Goal: Information Seeking & Learning: Learn about a topic

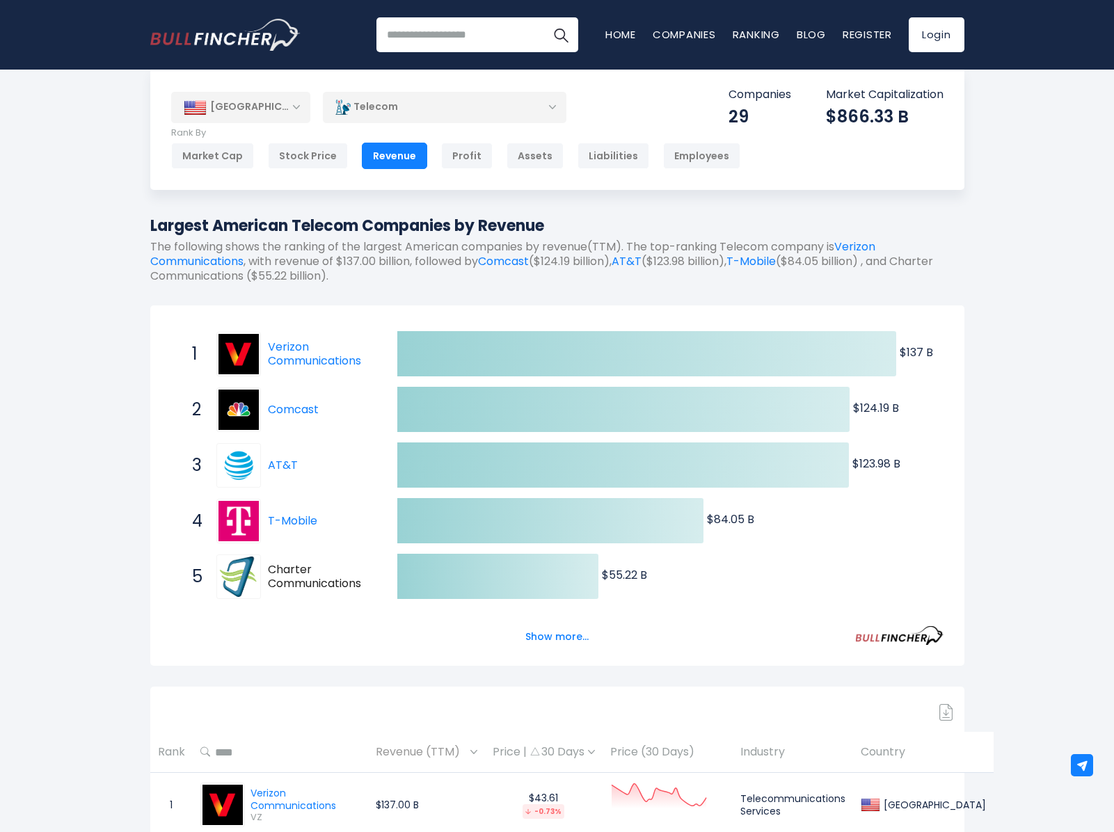
scroll to position [22, 0]
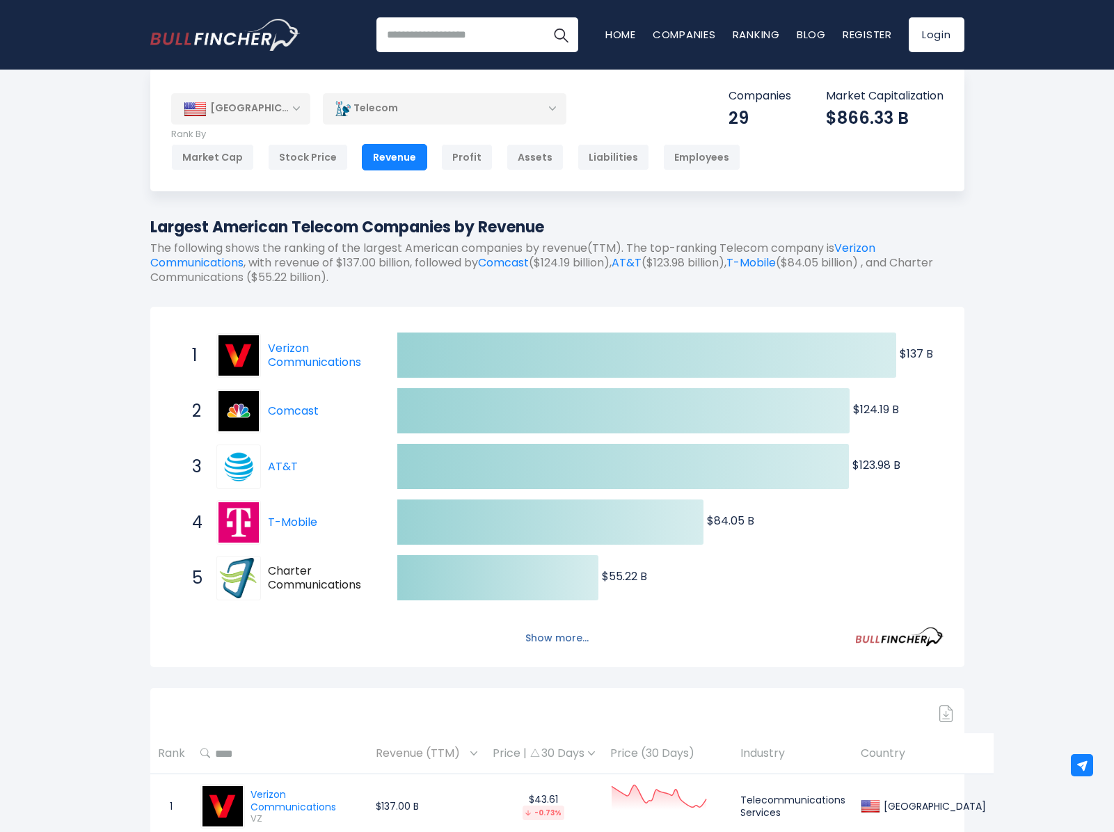
click at [550, 639] on button "Show more..." at bounding box center [557, 638] width 80 height 23
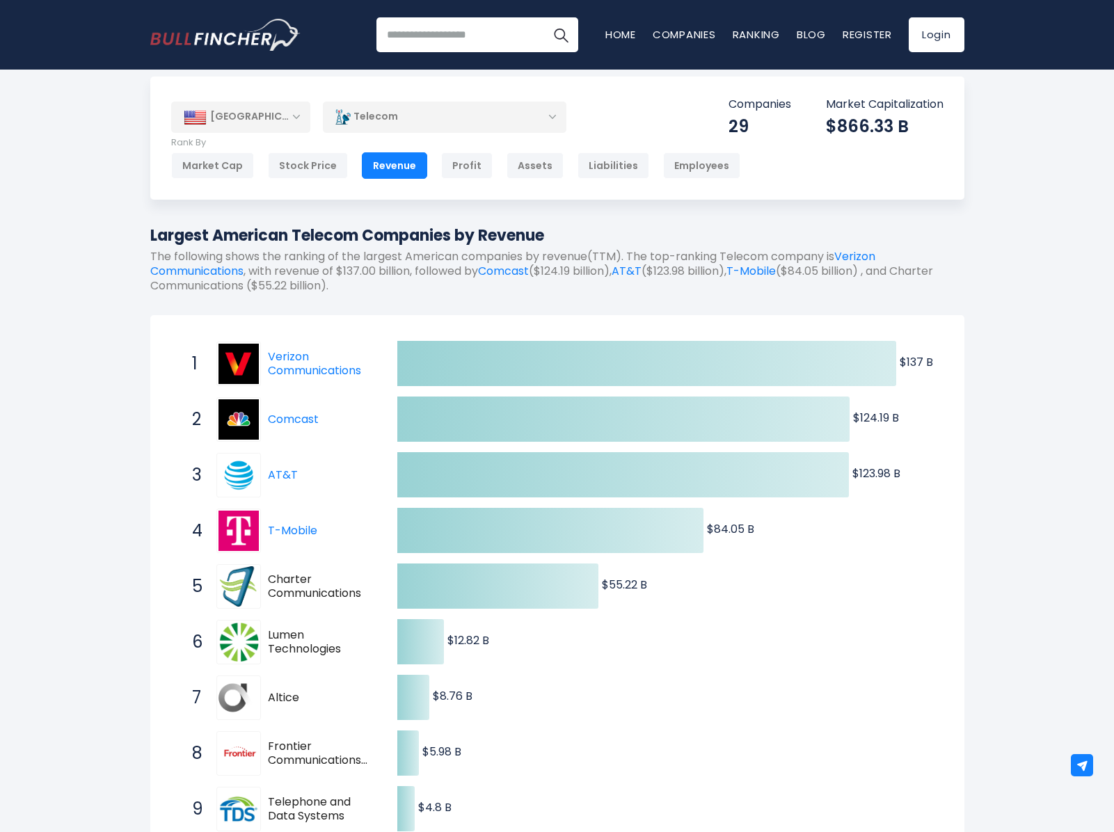
scroll to position [0, 0]
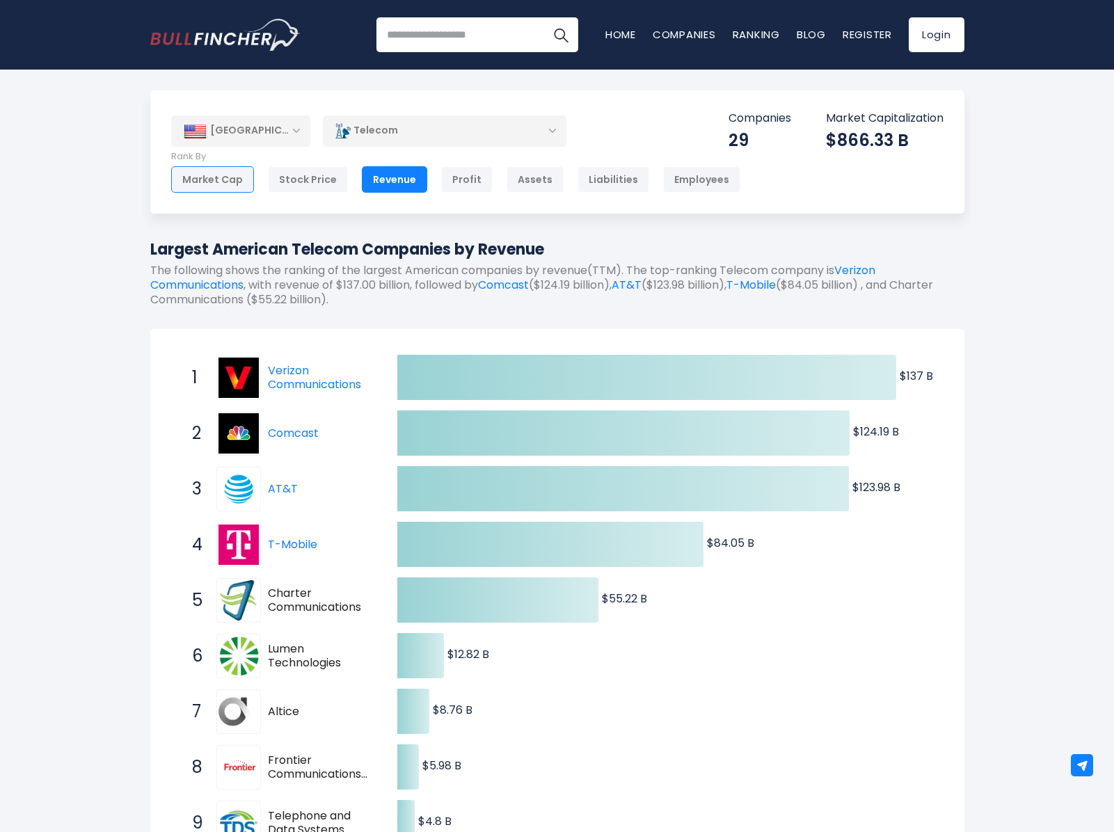
click at [225, 184] on div "Market Cap" at bounding box center [212, 179] width 83 height 26
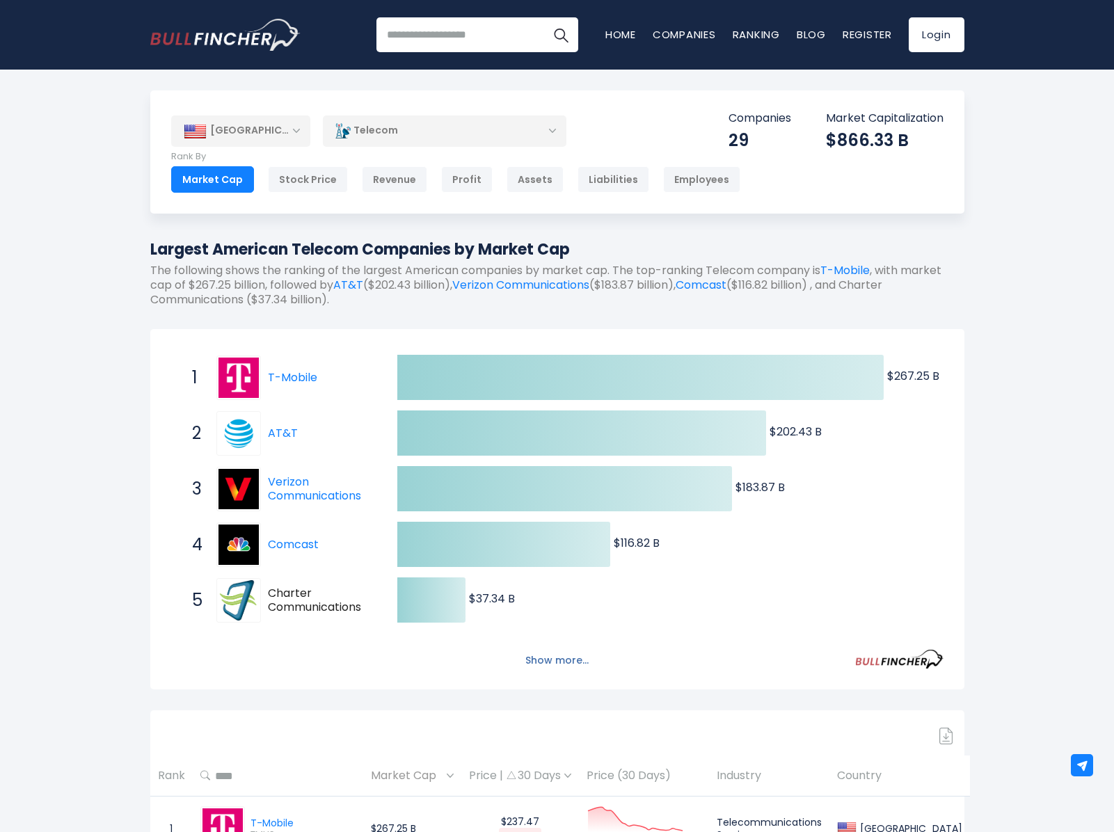
click at [558, 662] on button "Show more..." at bounding box center [557, 660] width 80 height 23
